Goal: Find specific page/section: Find specific page/section

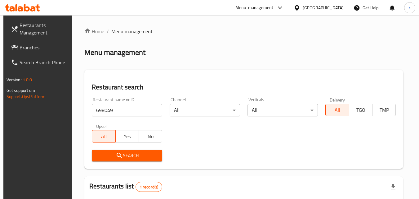
click at [30, 48] on span "Branches" at bounding box center [44, 47] width 49 height 7
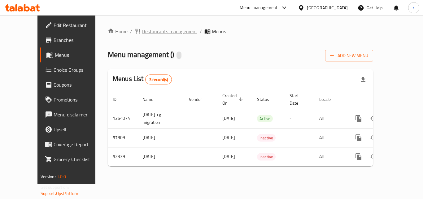
click at [155, 31] on span "Restaurants management" at bounding box center [169, 31] width 55 height 7
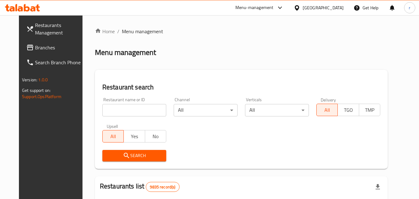
click at [139, 106] on input "search" at bounding box center [134, 110] width 64 height 12
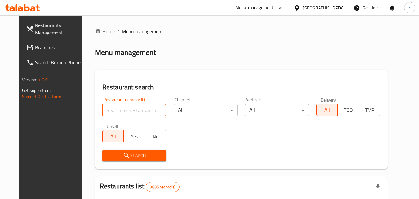
paste input "26020"
type input "26020"
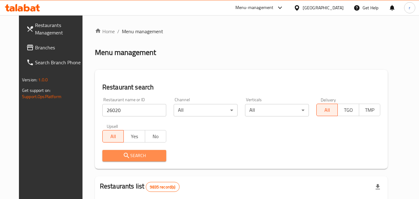
click at [108, 158] on span "Search" at bounding box center [134, 156] width 54 height 8
click at [108, 158] on div at bounding box center [209, 99] width 419 height 199
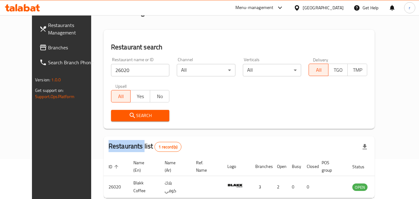
scroll to position [73, 0]
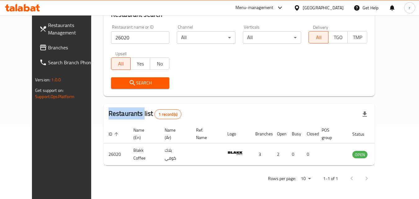
drag, startPoint x: 33, startPoint y: 31, endPoint x: 54, endPoint y: 13, distance: 27.7
click at [48, 31] on span "Restaurants Management" at bounding box center [72, 28] width 49 height 15
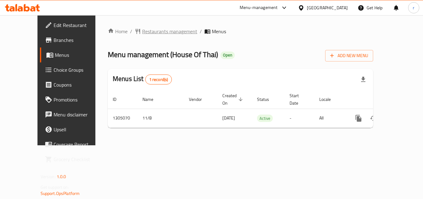
click at [155, 31] on span "Restaurants management" at bounding box center [169, 31] width 55 height 7
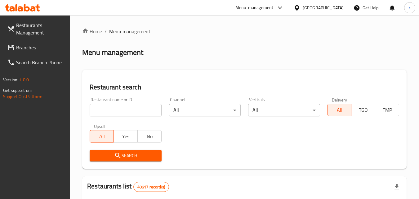
click at [142, 105] on input "search" at bounding box center [126, 110] width 72 height 12
paste input "703527"
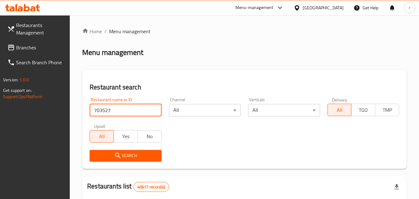
type input "703527"
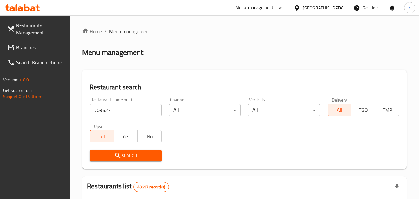
click at [115, 152] on icon "submit" at bounding box center [117, 155] width 7 height 7
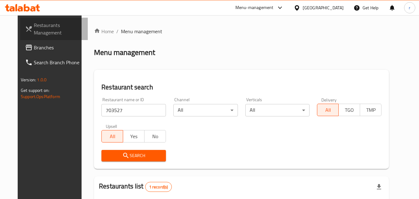
click at [37, 29] on span "Restaurants Management" at bounding box center [58, 28] width 49 height 15
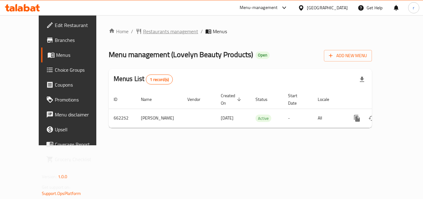
click at [144, 30] on span "Restaurants management" at bounding box center [170, 31] width 55 height 7
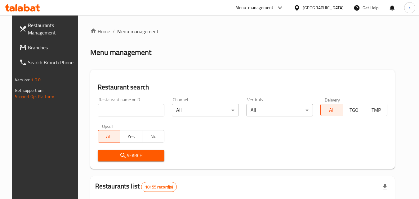
click at [154, 108] on input "search" at bounding box center [131, 110] width 67 height 12
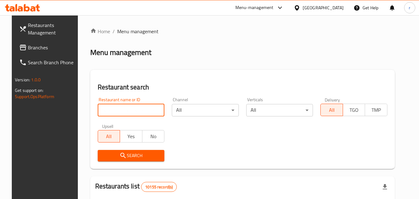
paste input "641783"
type input "641783"
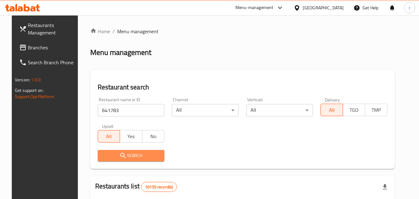
click at [124, 152] on span "Search" at bounding box center [131, 156] width 57 height 8
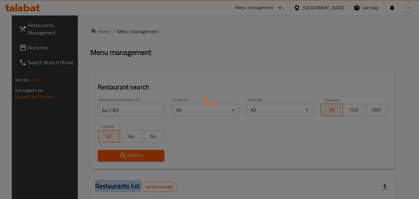
click at [124, 152] on div at bounding box center [209, 99] width 419 height 199
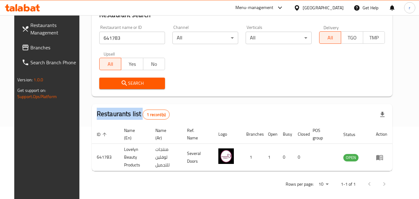
scroll to position [73, 0]
click at [43, 30] on span "Restaurants Management" at bounding box center [54, 28] width 49 height 15
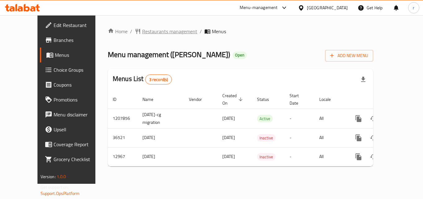
click at [142, 30] on span "Restaurants management" at bounding box center [169, 31] width 55 height 7
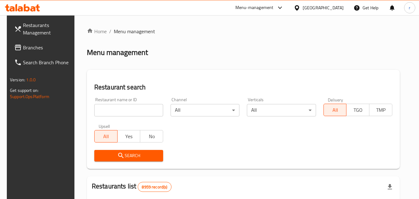
click at [136, 107] on input "search" at bounding box center [128, 110] width 69 height 12
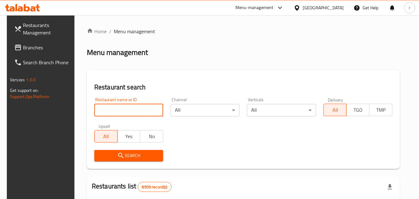
paste input "7935"
type input "7935"
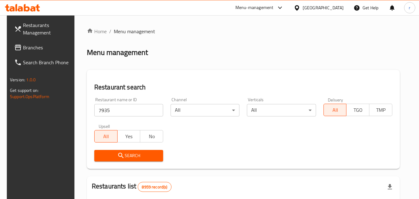
click at [106, 153] on span "Search" at bounding box center [128, 156] width 59 height 8
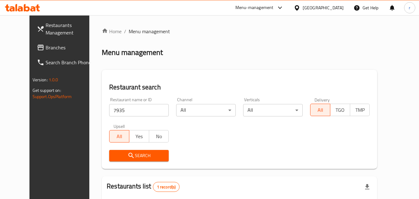
click at [336, 9] on div "Qatar" at bounding box center [323, 7] width 41 height 7
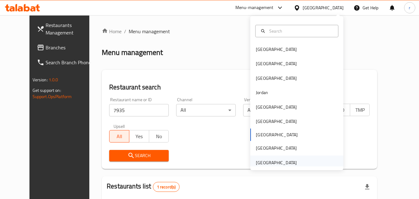
click at [272, 160] on div "[GEOGRAPHIC_DATA]" at bounding box center [276, 162] width 41 height 7
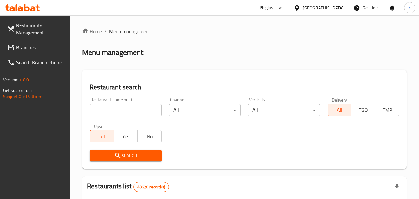
click at [29, 44] on span "Branches" at bounding box center [40, 47] width 49 height 7
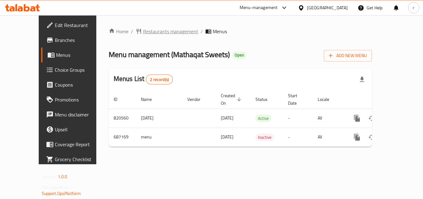
click at [143, 28] on span "Restaurants management" at bounding box center [170, 31] width 55 height 7
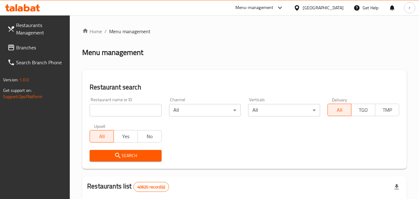
click at [130, 109] on input "search" at bounding box center [126, 110] width 72 height 12
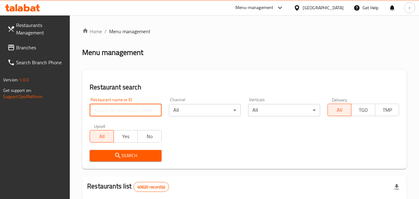
paste input "643000"
type input "643000"
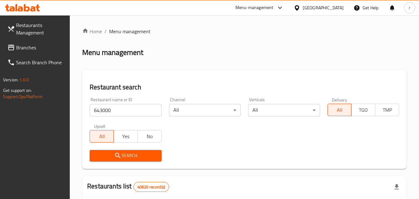
click at [122, 154] on span "Search" at bounding box center [126, 156] width 62 height 8
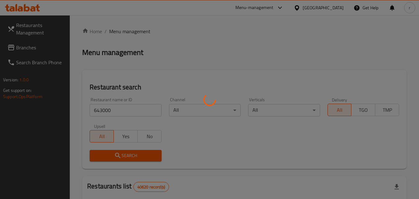
click at [122, 154] on div at bounding box center [209, 99] width 419 height 199
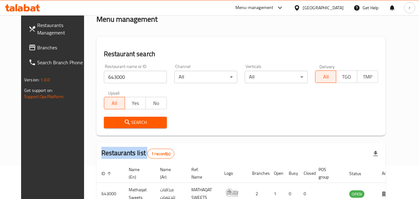
scroll to position [73, 0]
